Goal: Navigation & Orientation: Find specific page/section

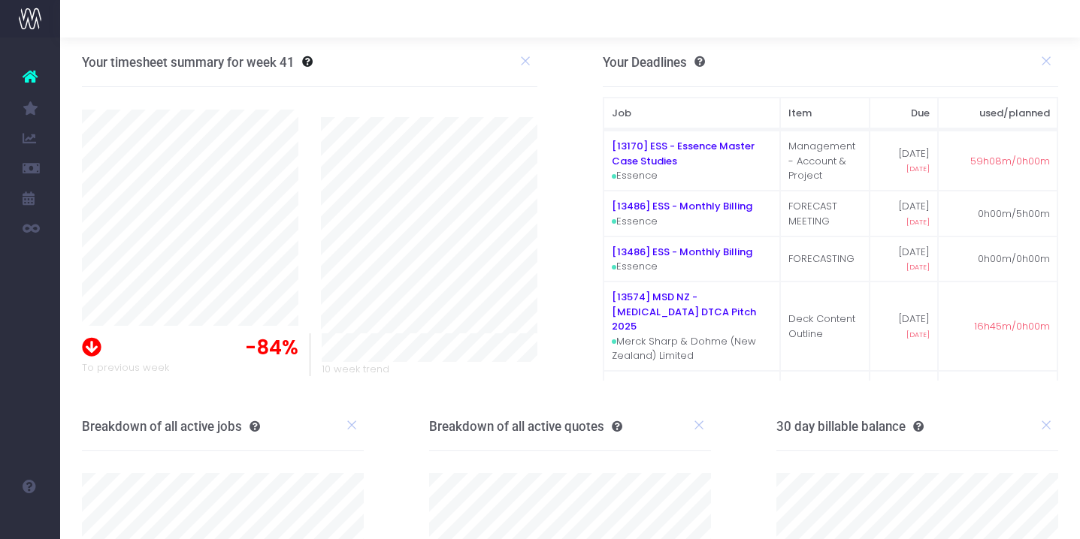
click at [89, 343] on icon at bounding box center [92, 345] width 20 height 23
